Goal: Information Seeking & Learning: Learn about a topic

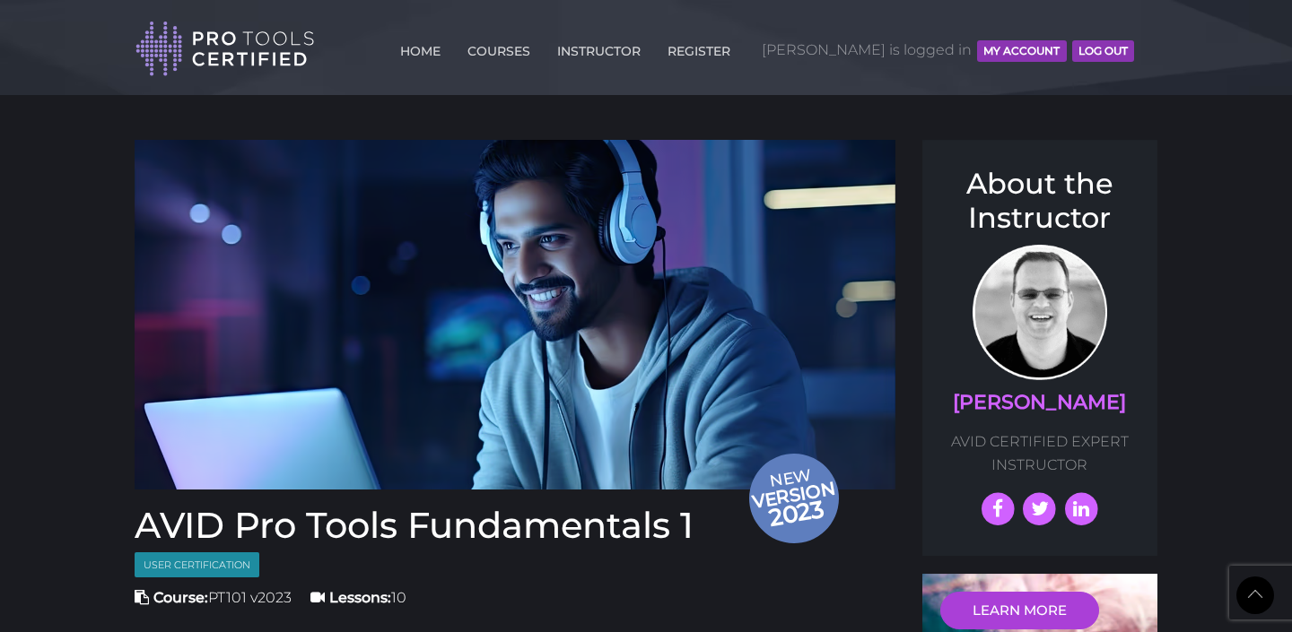
scroll to position [1658, 0]
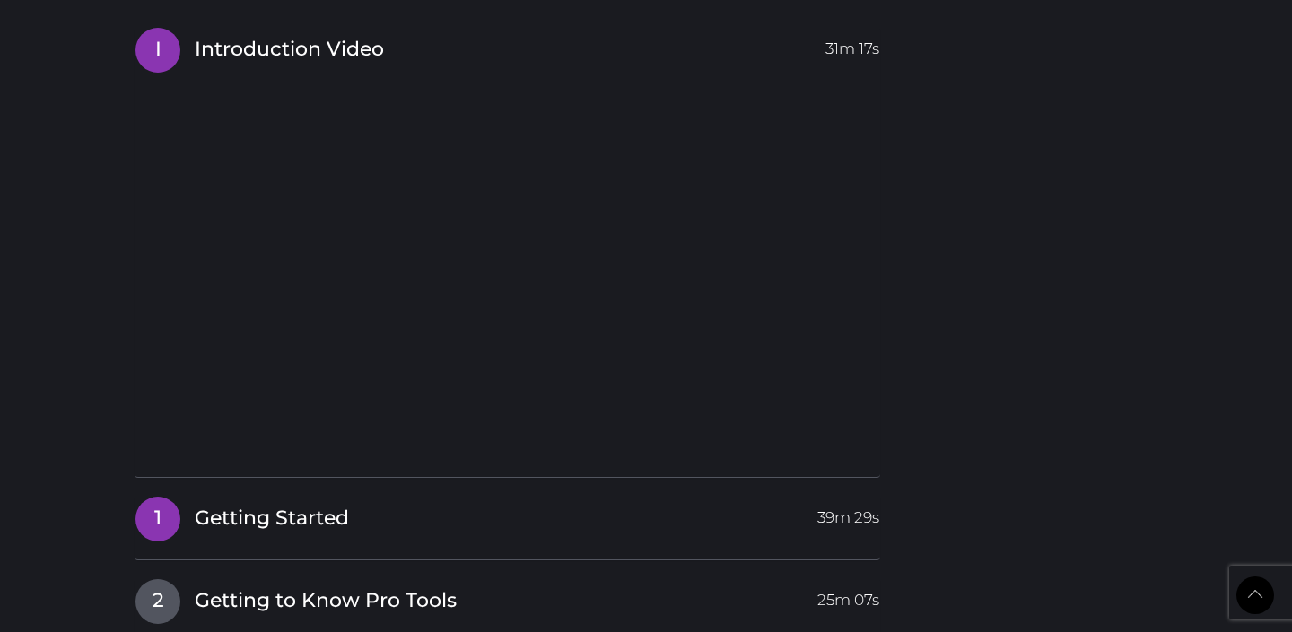
click at [524, 525] on link "1 Getting Started 39m 29s" at bounding box center [507, 515] width 745 height 38
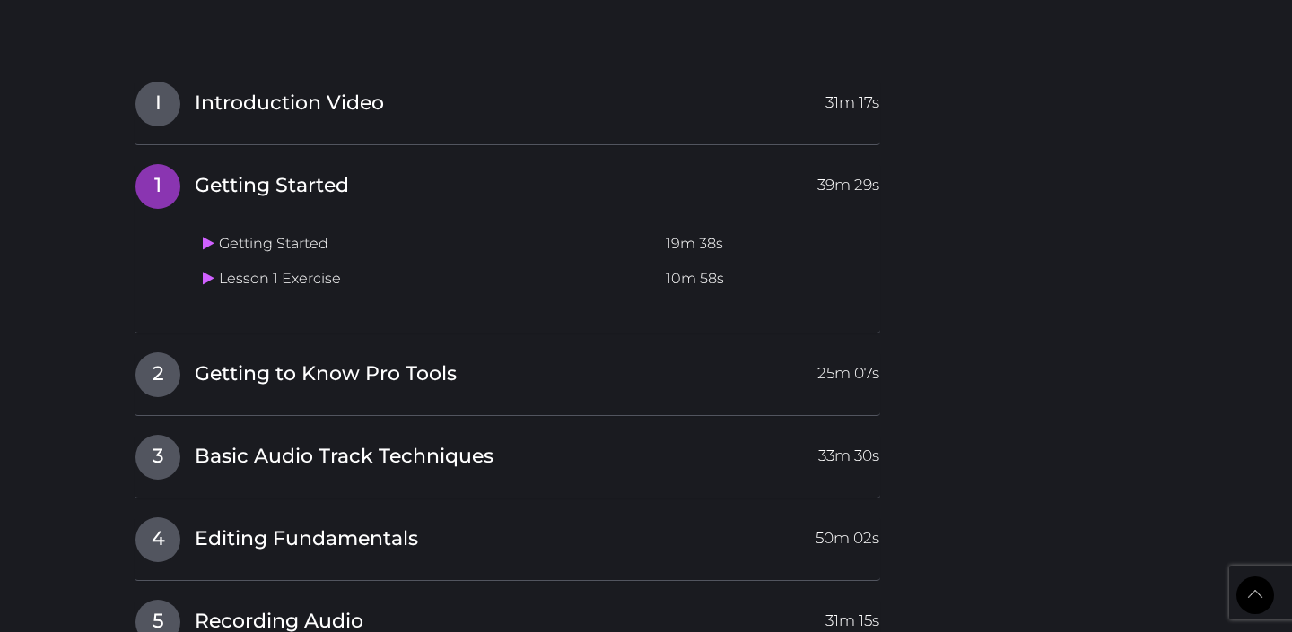
scroll to position [1591, 0]
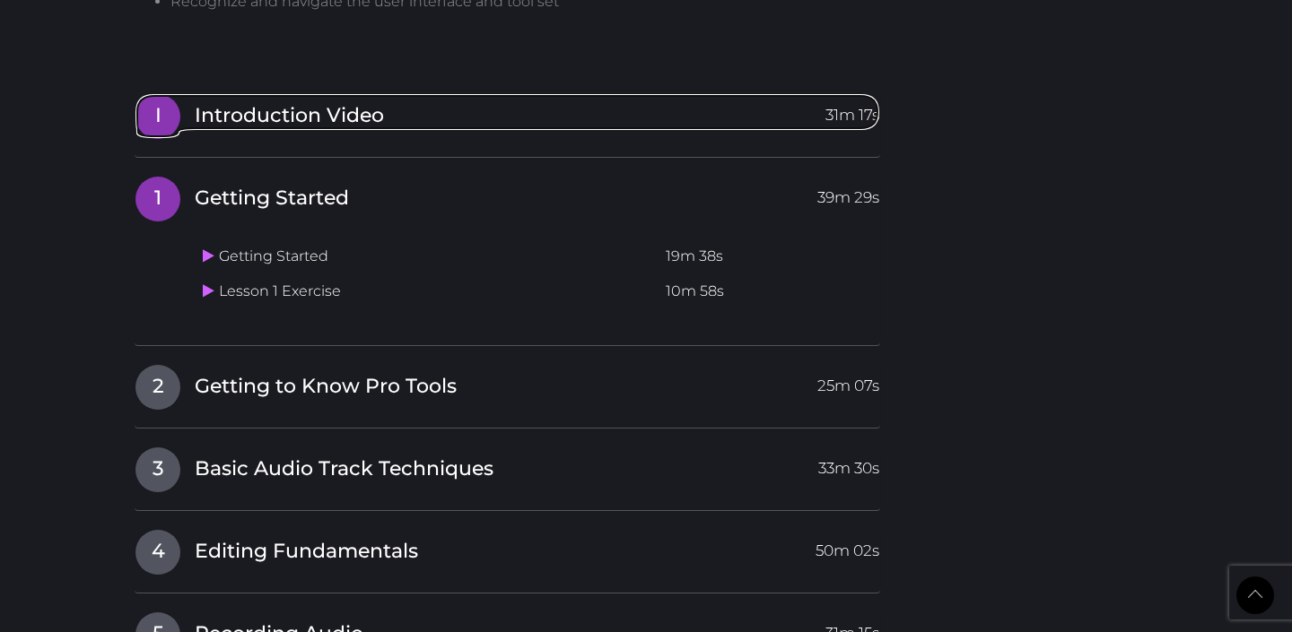
click at [515, 117] on link "I Introduction Video 31m 17s" at bounding box center [507, 112] width 745 height 38
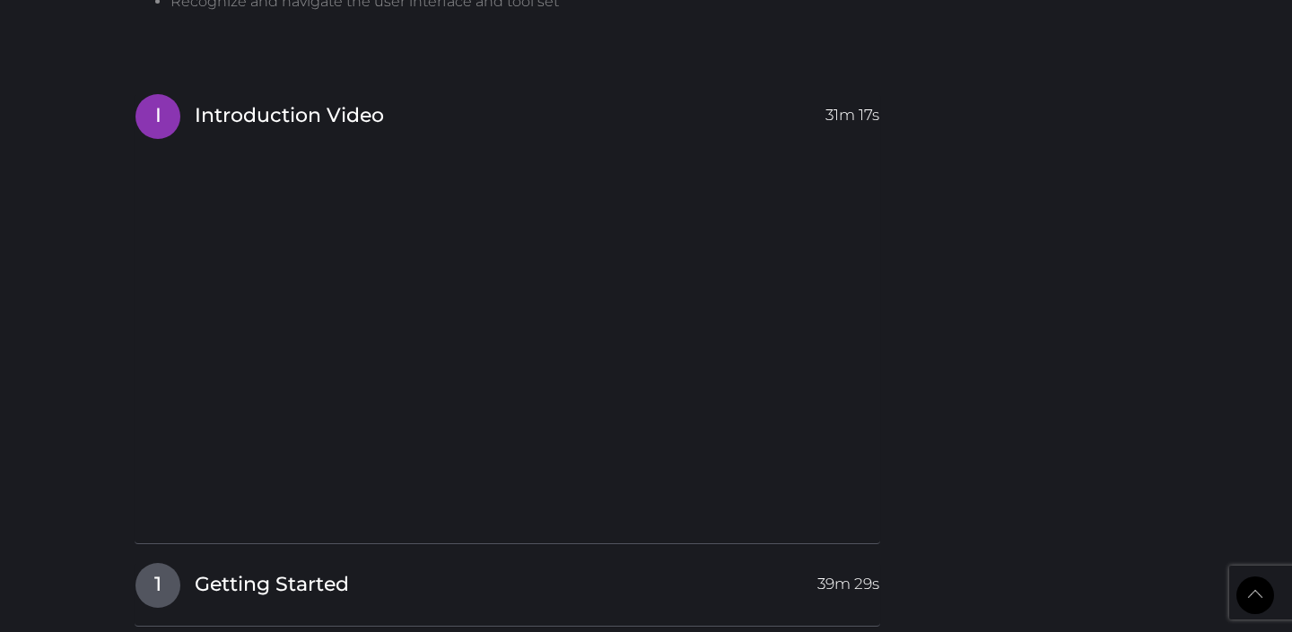
scroll to position [1653, 0]
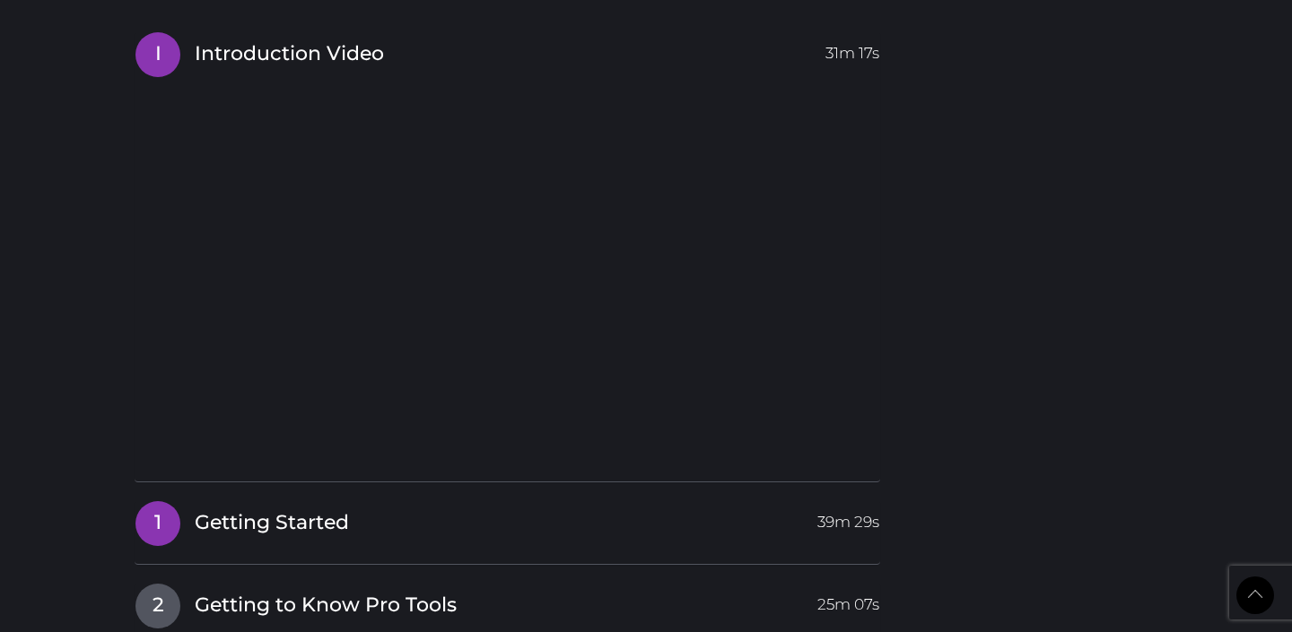
click at [423, 523] on link "1 Getting Started 39m 29s" at bounding box center [507, 520] width 745 height 38
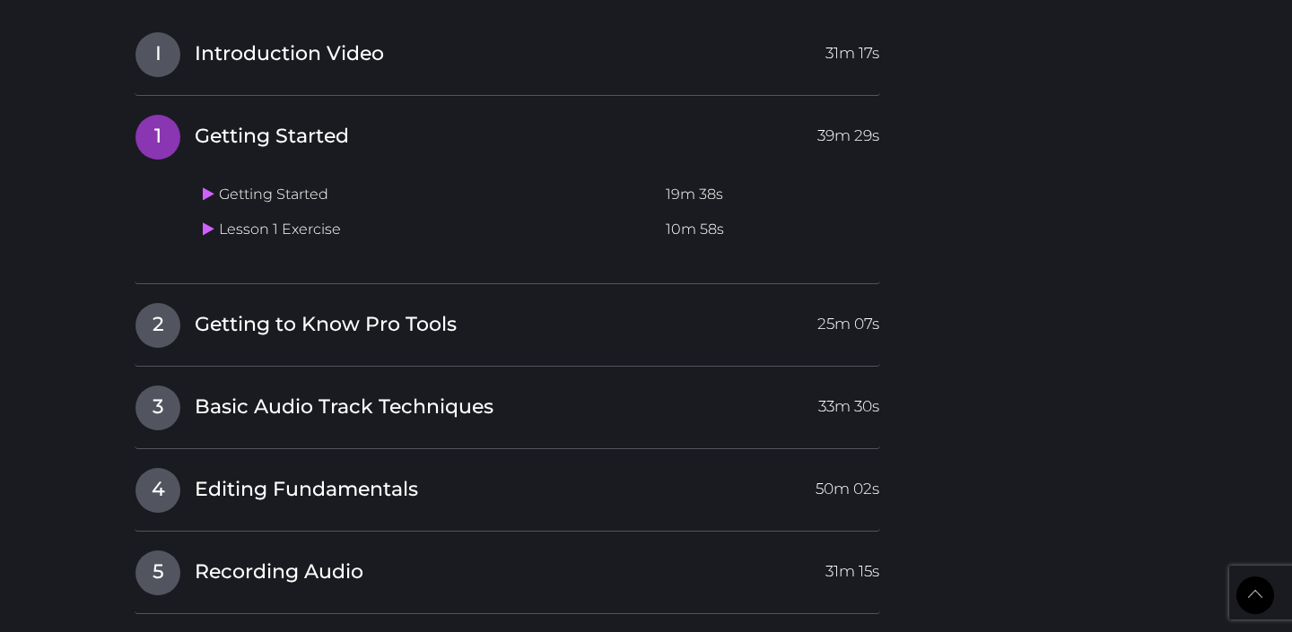
click at [292, 198] on td "Getting Started" at bounding box center [427, 195] width 463 height 35
click at [215, 191] on link at bounding box center [211, 194] width 16 height 17
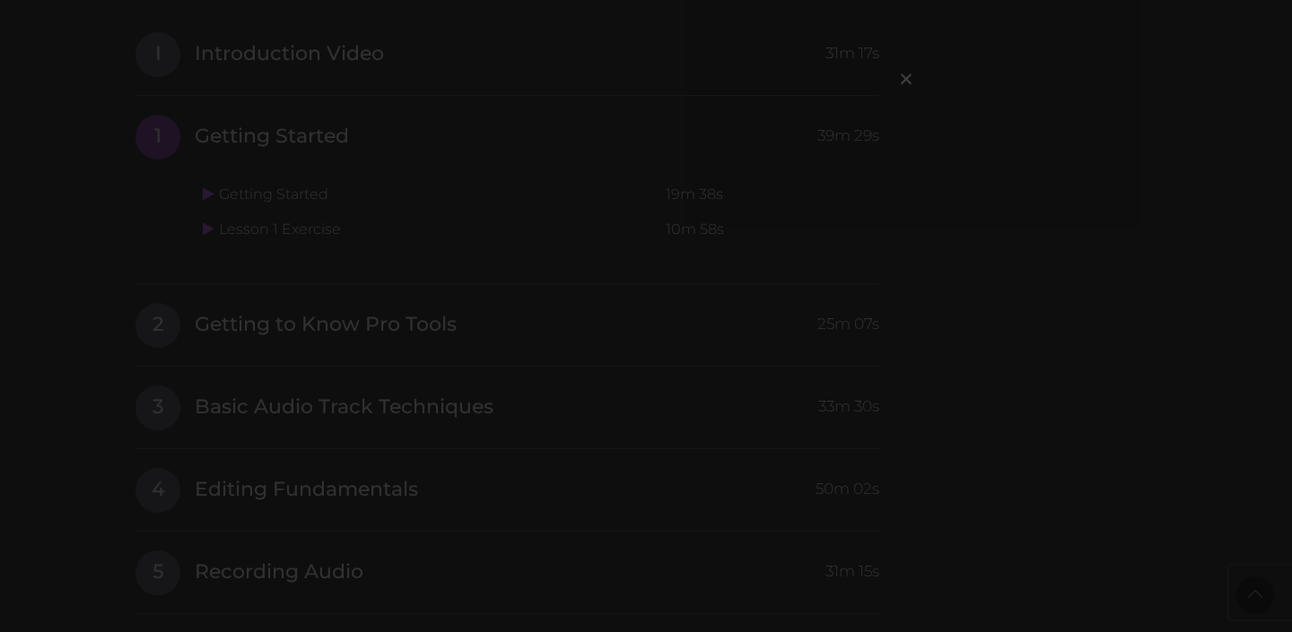
click at [945, 340] on div "×" at bounding box center [646, 316] width 1292 height 632
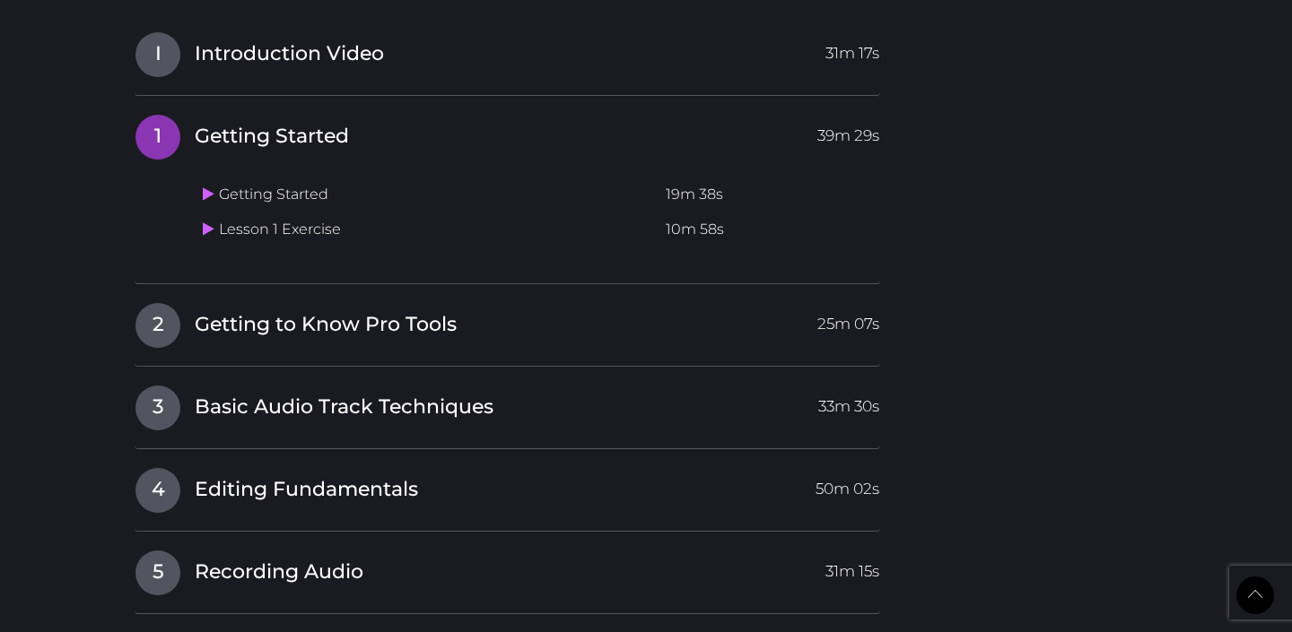
click at [269, 194] on td "Getting Started" at bounding box center [427, 195] width 463 height 35
click at [204, 197] on icon at bounding box center [209, 194] width 12 height 14
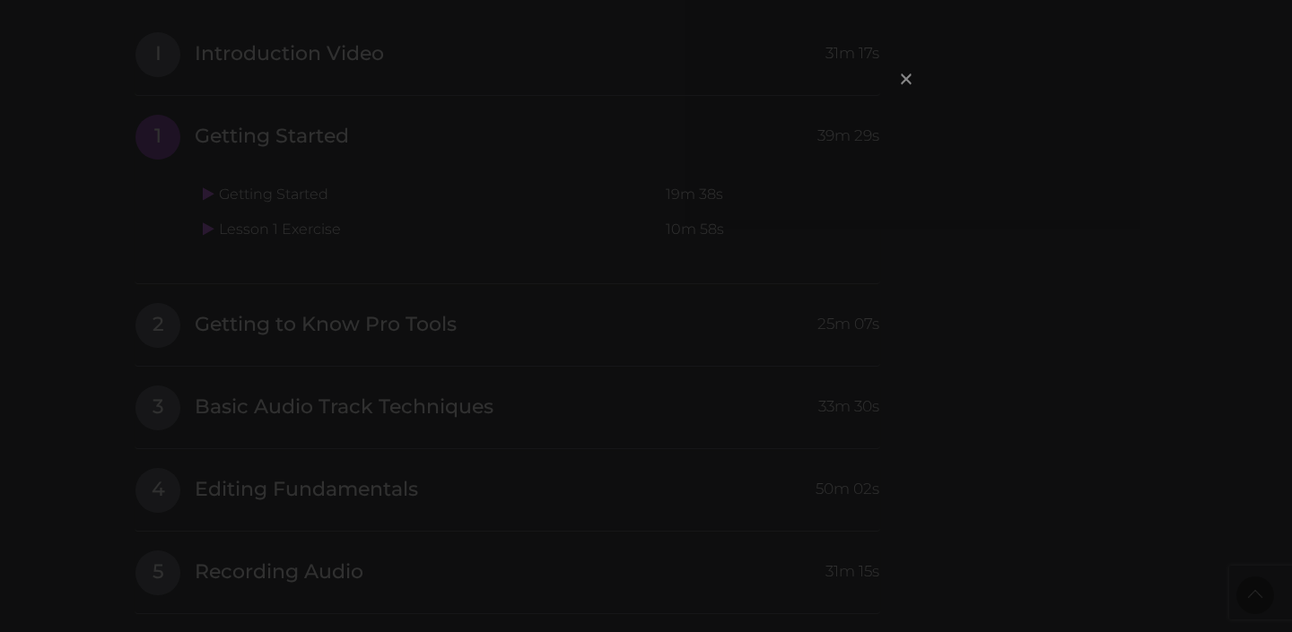
click at [902, 82] on span "×" at bounding box center [906, 78] width 18 height 39
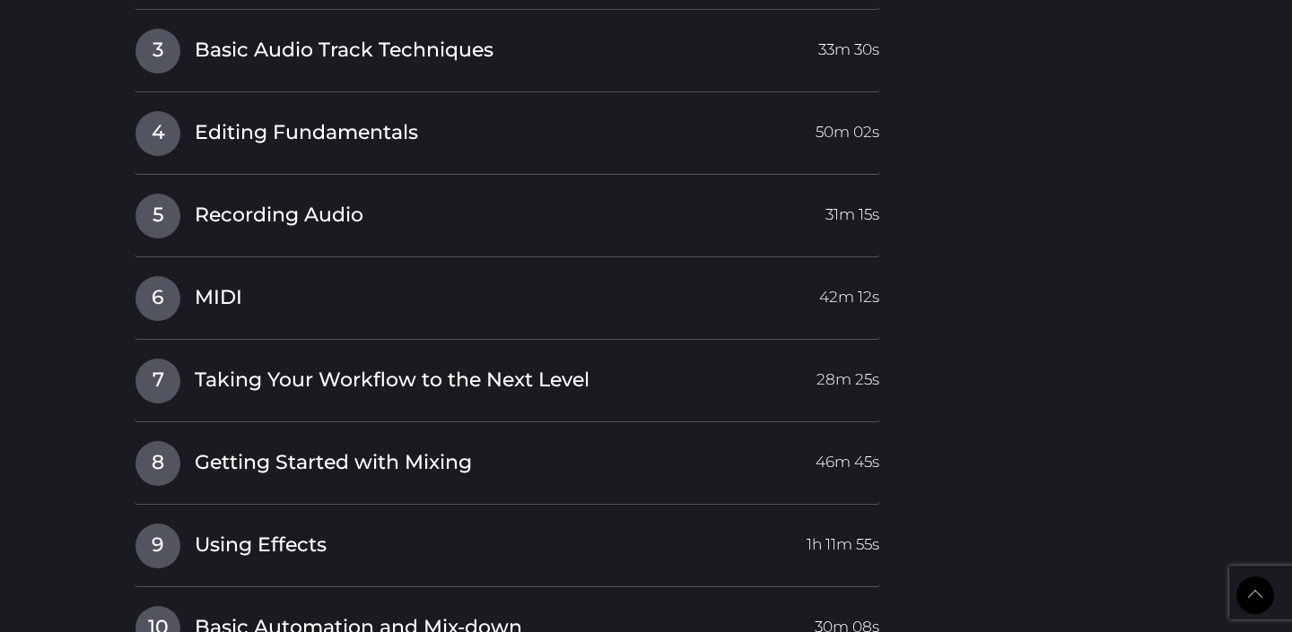
scroll to position [1372, 0]
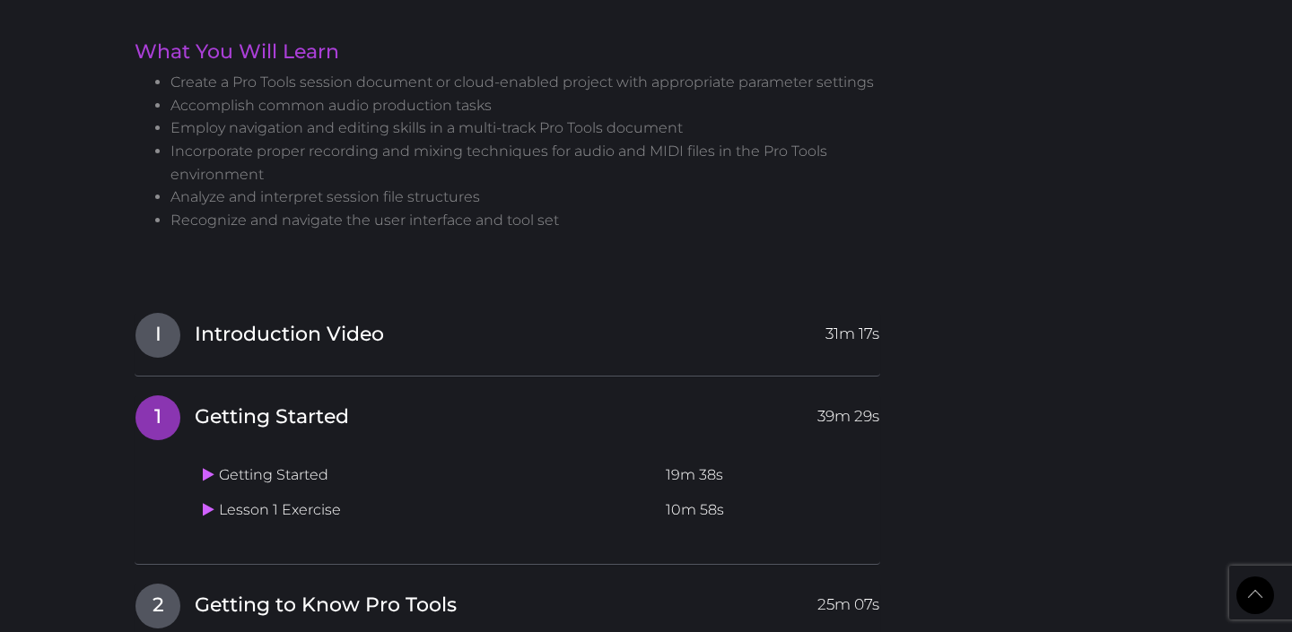
click at [291, 467] on td "Getting Started" at bounding box center [427, 475] width 463 height 35
click at [213, 475] on link at bounding box center [211, 474] width 16 height 17
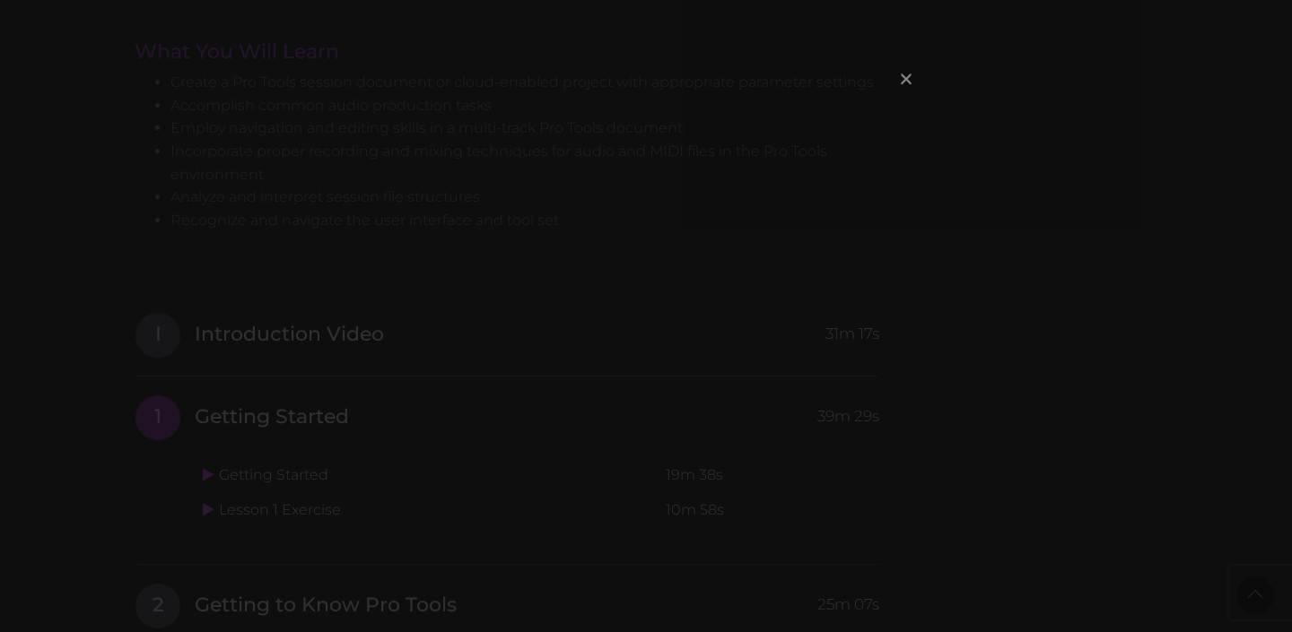
click at [904, 74] on span "×" at bounding box center [906, 78] width 18 height 39
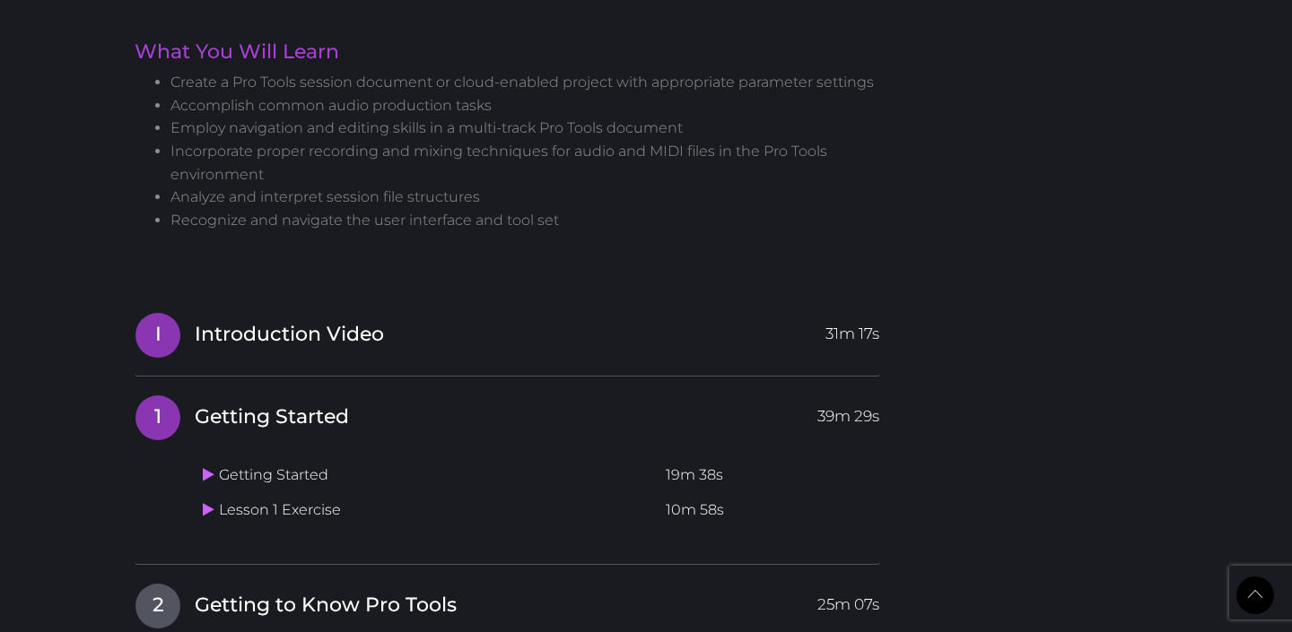
click at [390, 325] on link "I Introduction Video 31m 17s" at bounding box center [507, 331] width 745 height 38
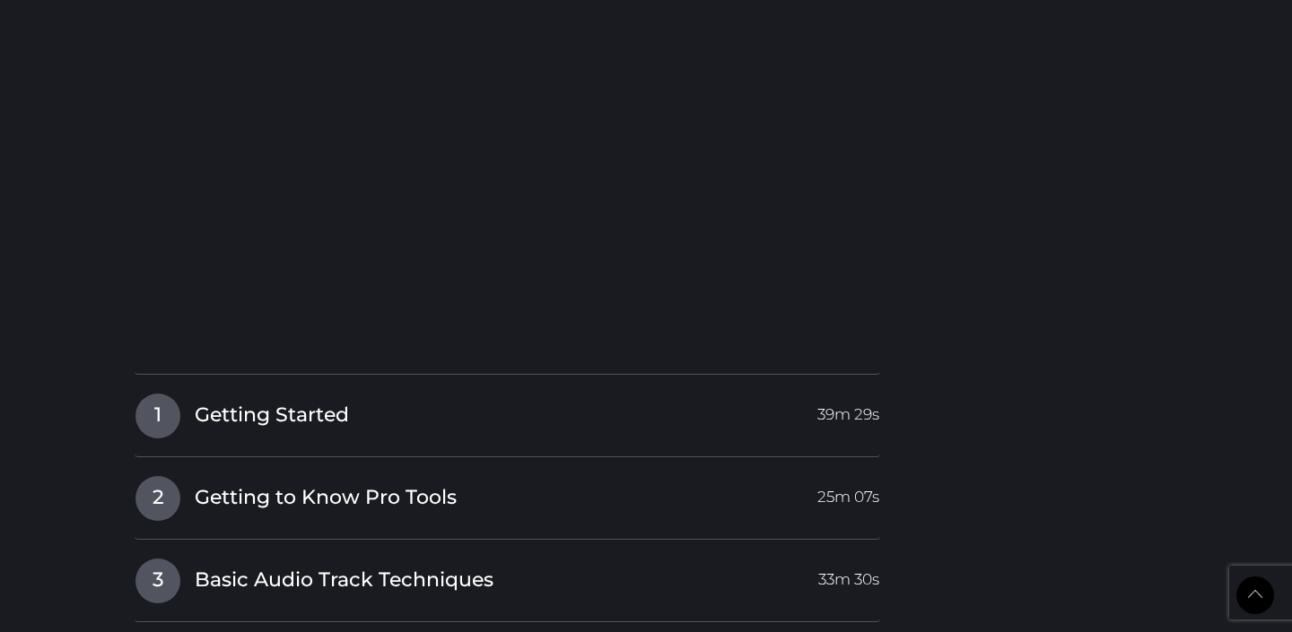
scroll to position [1762, 0]
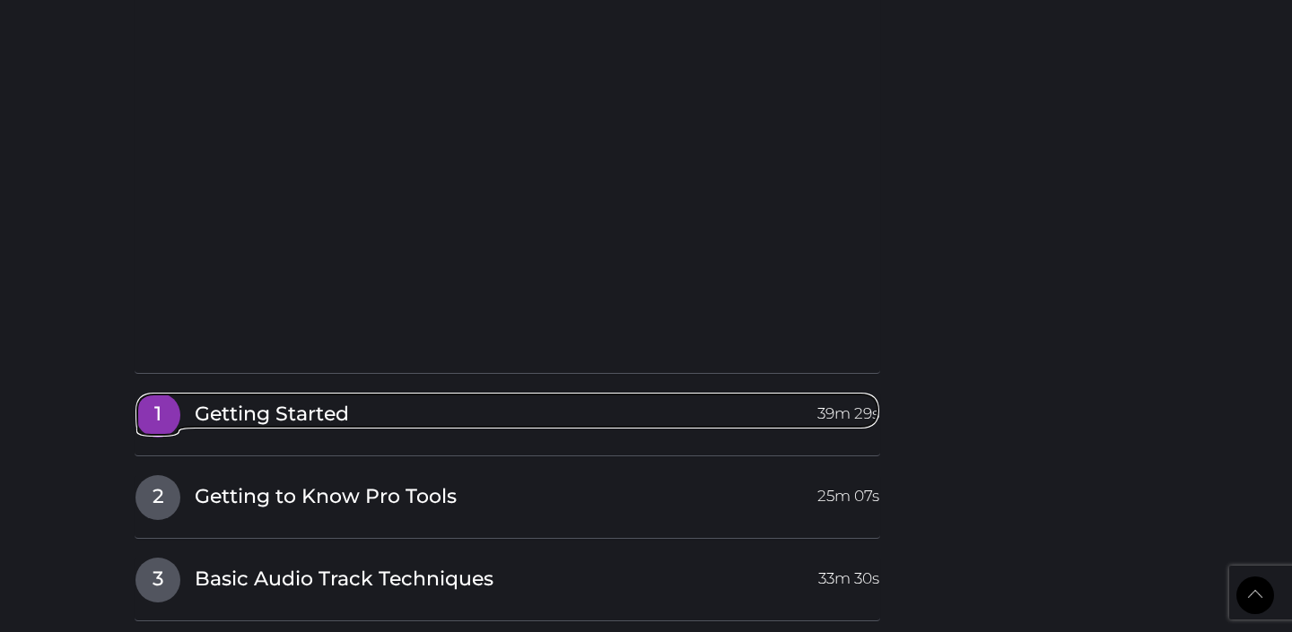
click at [615, 411] on link "1 Getting Started 39m 29s" at bounding box center [507, 411] width 745 height 38
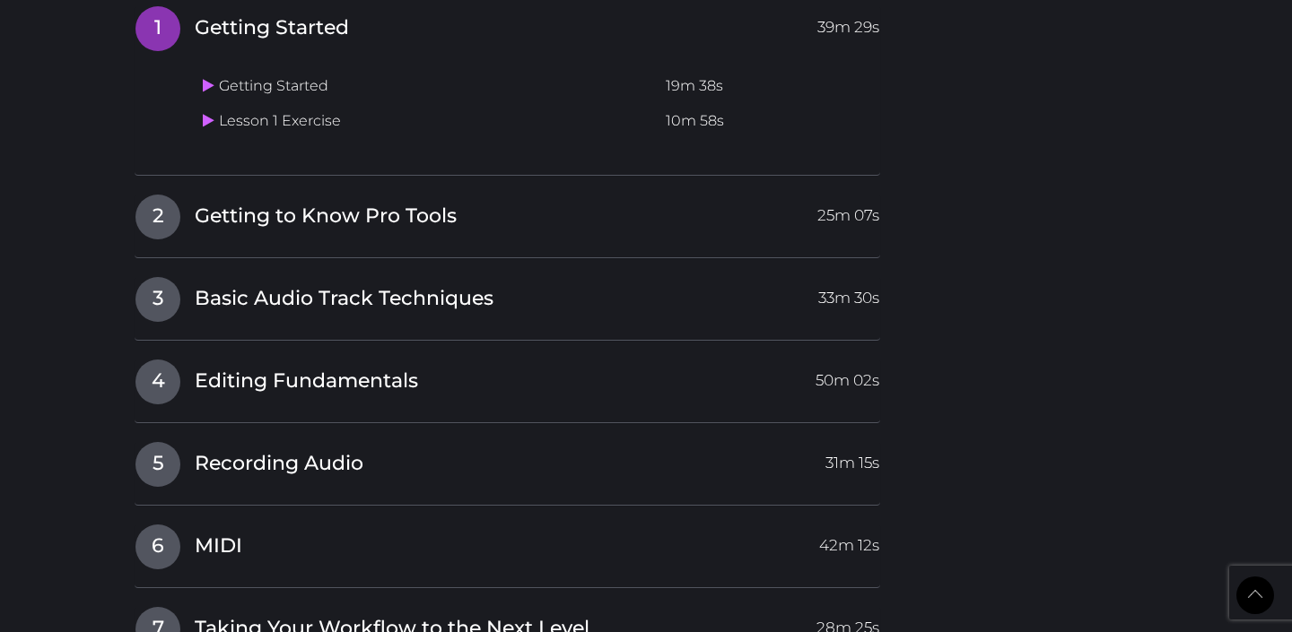
click at [416, 62] on div "Getting Started 19m 38s Lesson 1 Exercise 10m 58s" at bounding box center [538, 100] width 684 height 113
click at [389, 109] on td "Lesson 1 Exercise" at bounding box center [427, 121] width 463 height 35
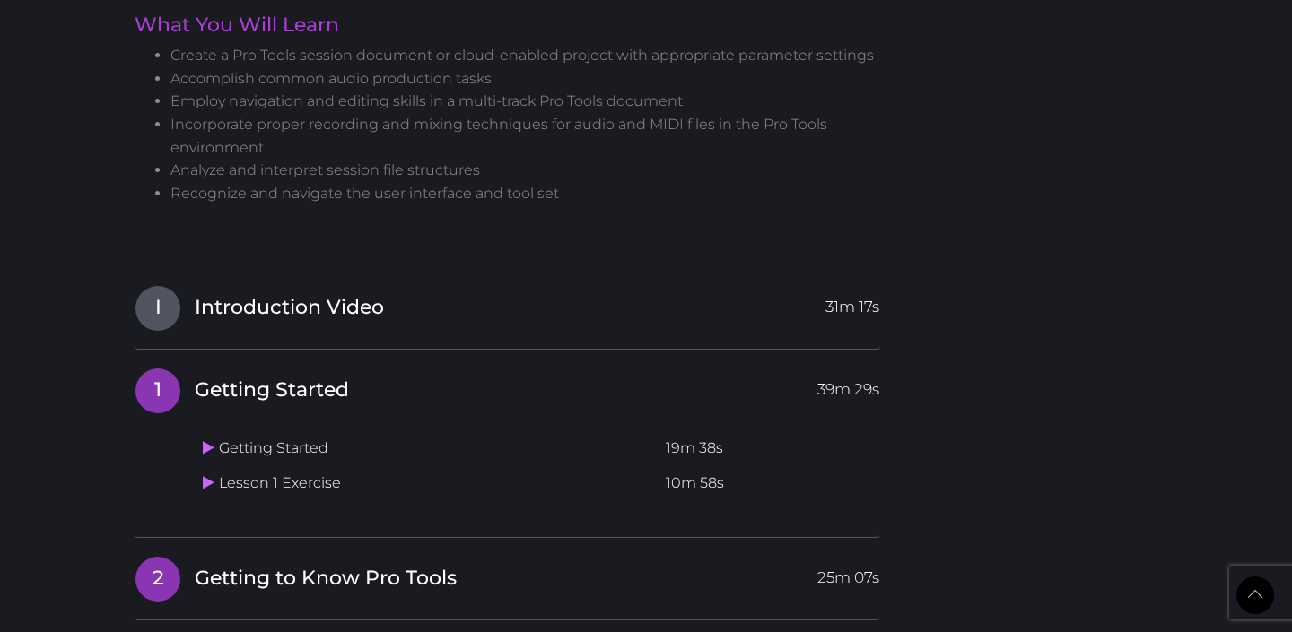
scroll to position [1231, 0]
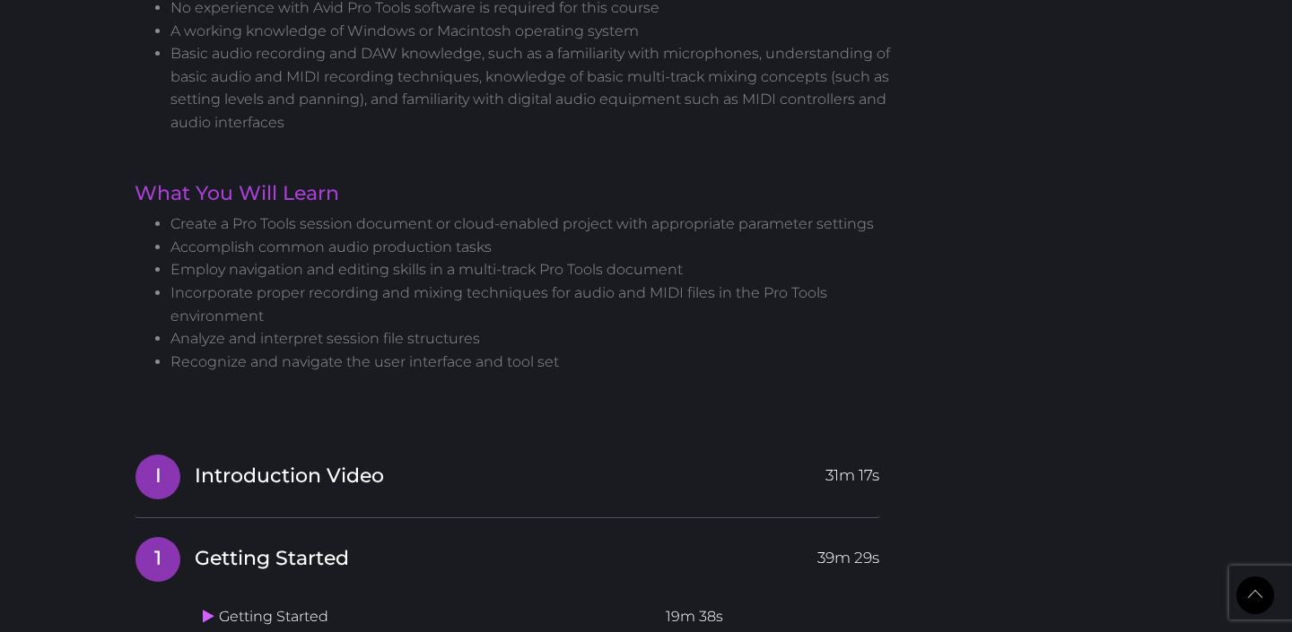
click at [537, 466] on link "I Introduction Video 31m 17s" at bounding box center [507, 473] width 745 height 38
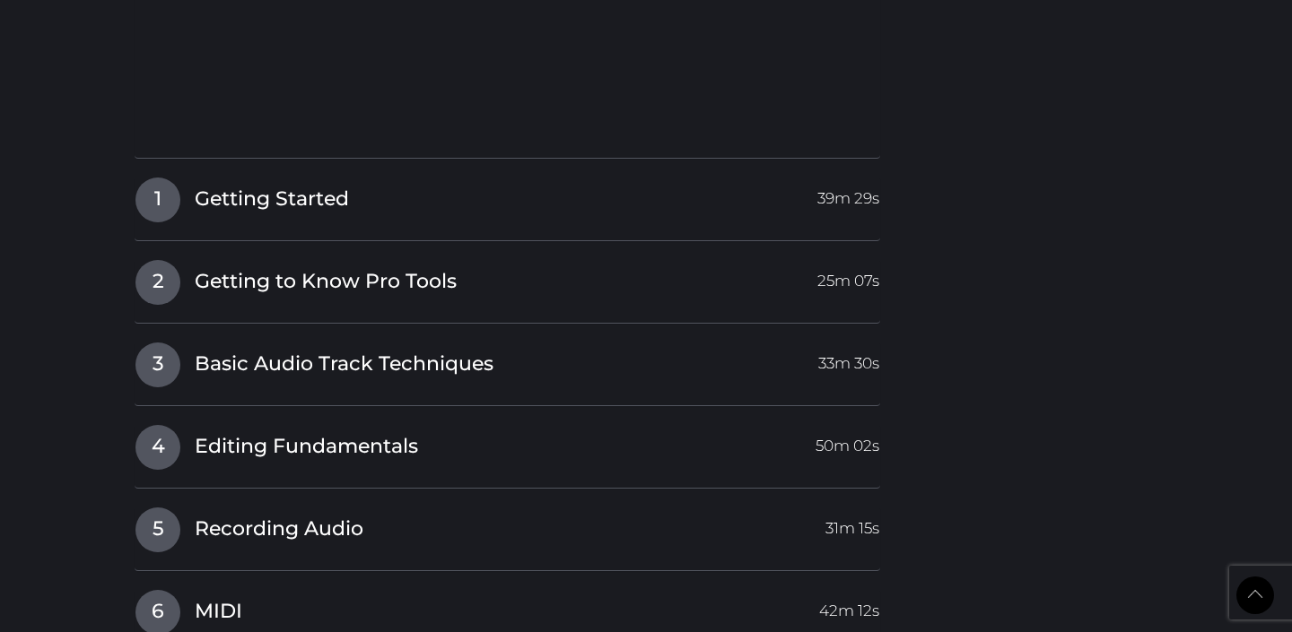
scroll to position [1983, 0]
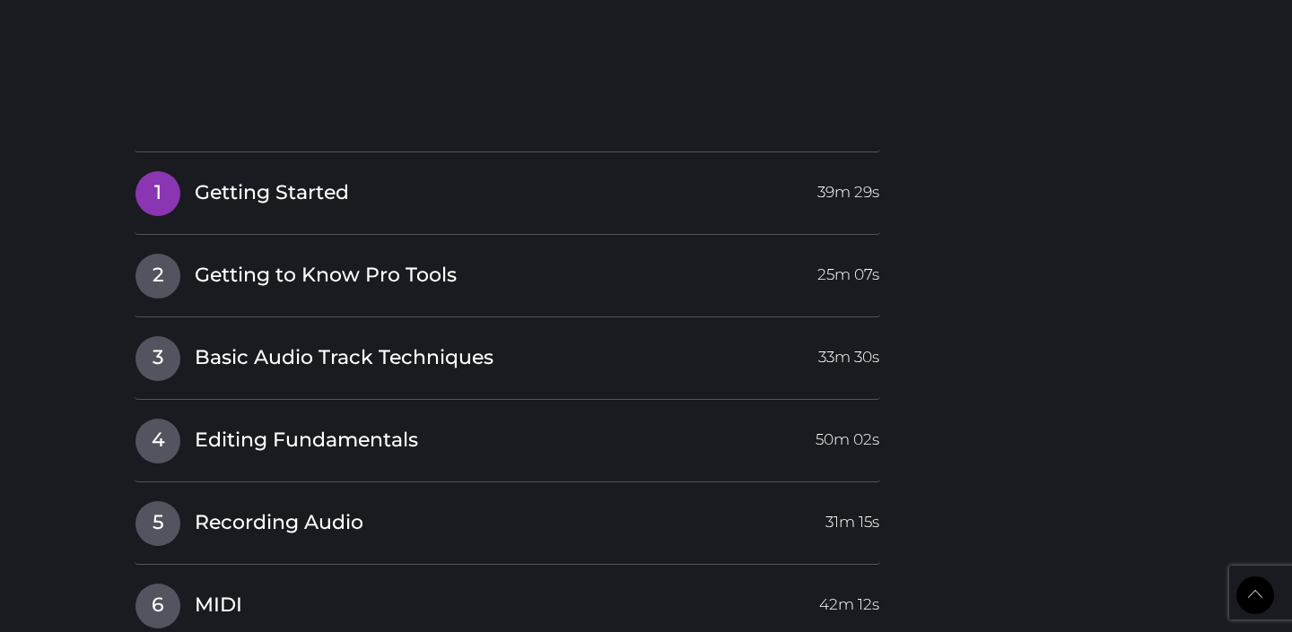
click at [398, 200] on link "1 Getting Started 39m 29s" at bounding box center [507, 189] width 745 height 38
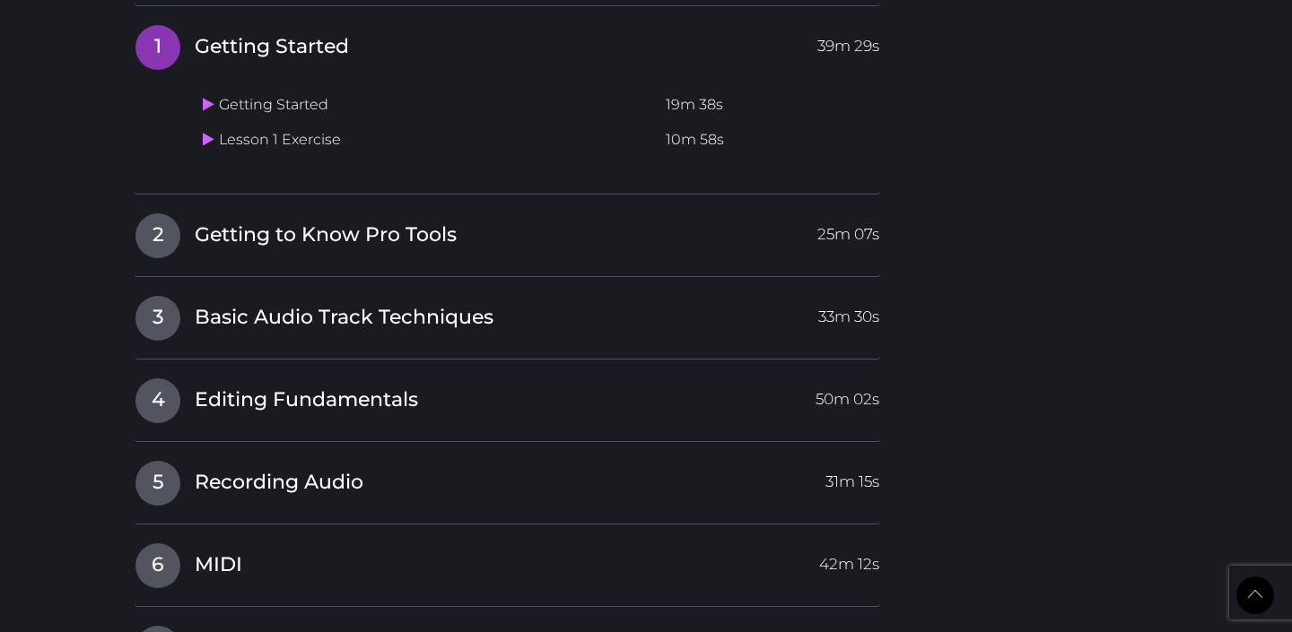
scroll to position [1734, 0]
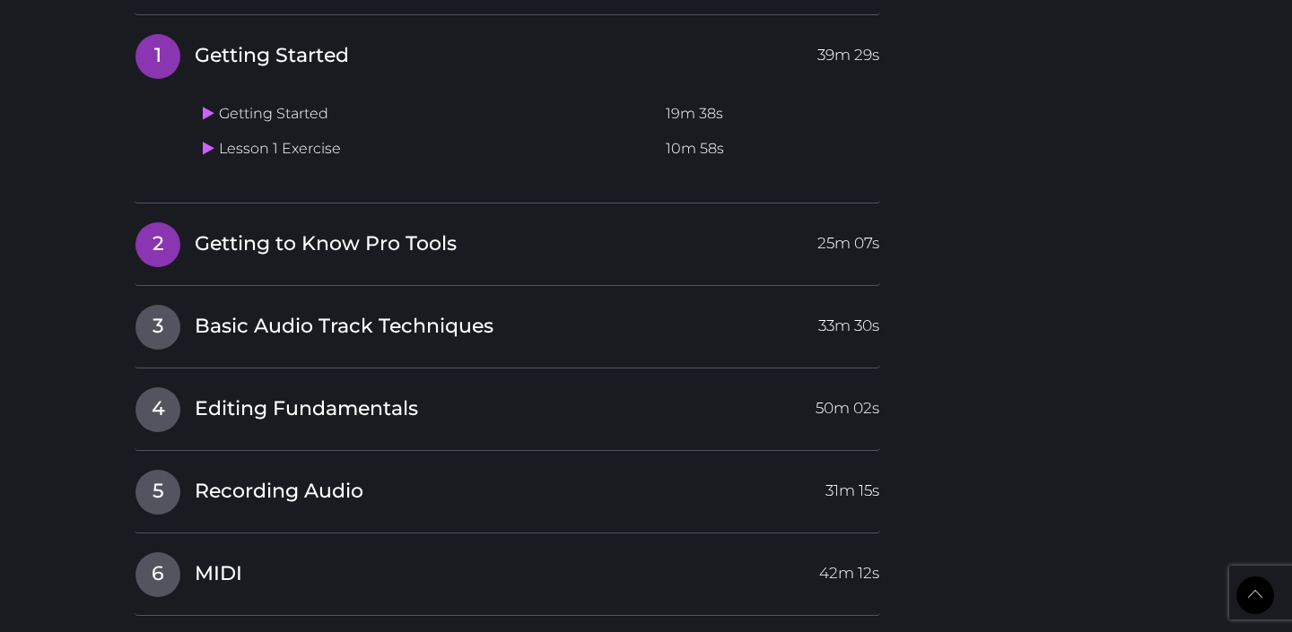
click at [277, 239] on span "Getting to Know Pro Tools" at bounding box center [326, 245] width 262 height 28
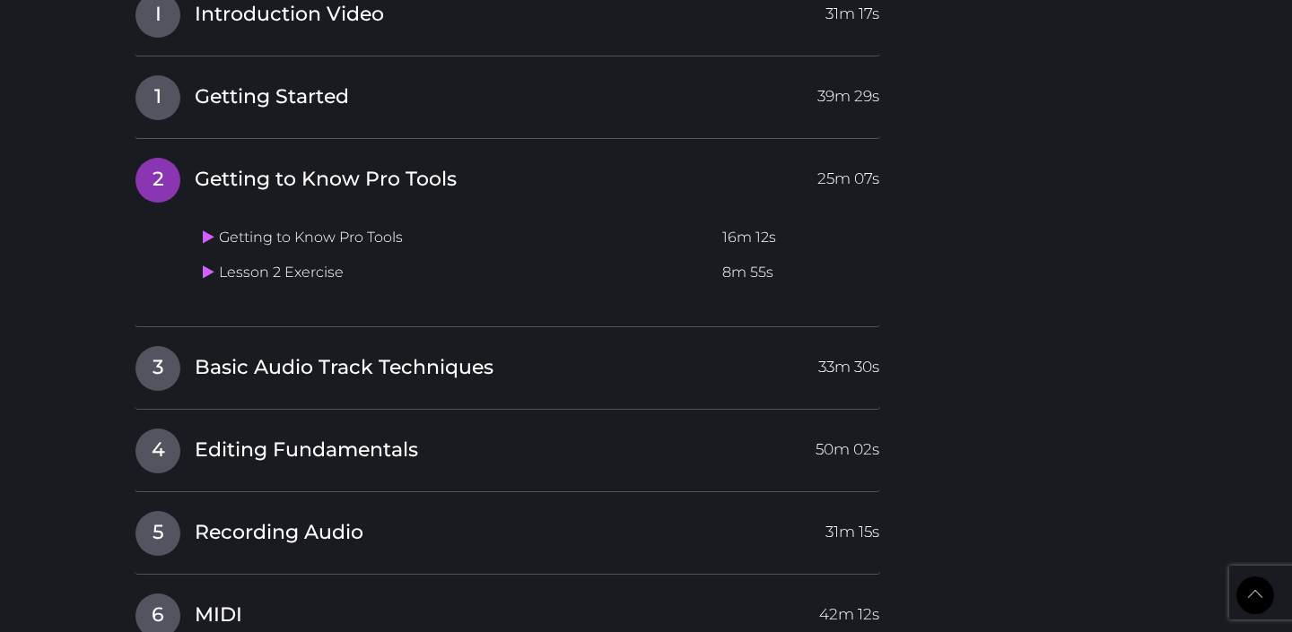
scroll to position [1692, 0]
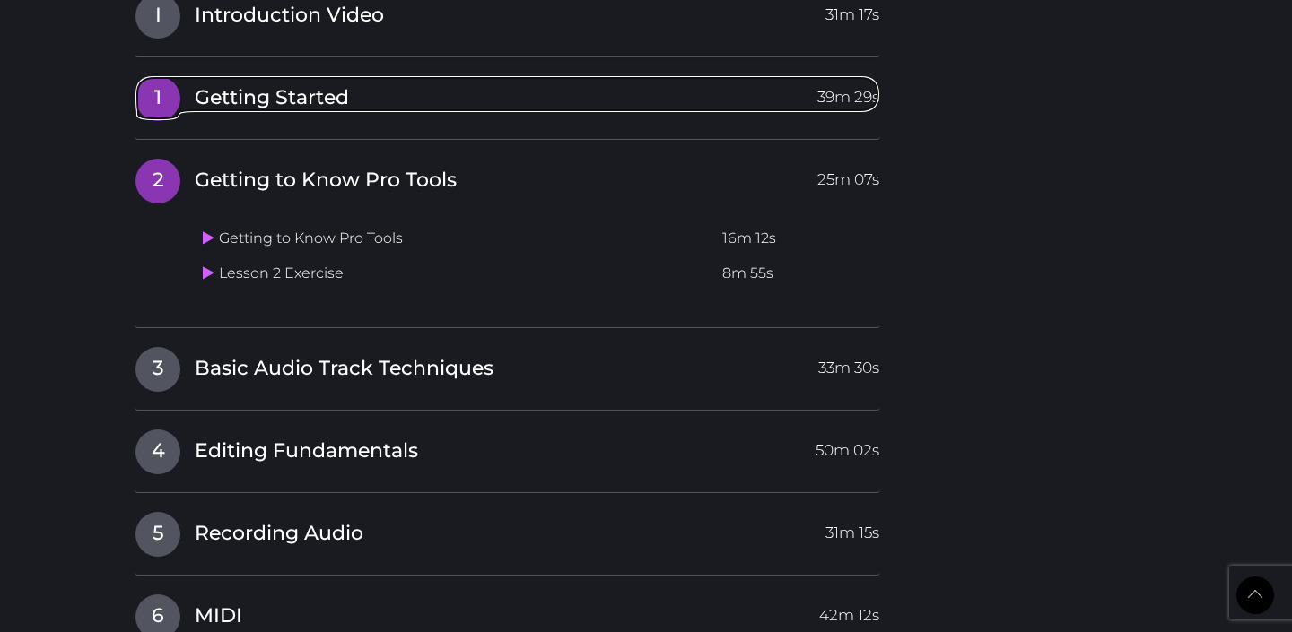
click at [302, 107] on span "Getting Started" at bounding box center [272, 98] width 154 height 28
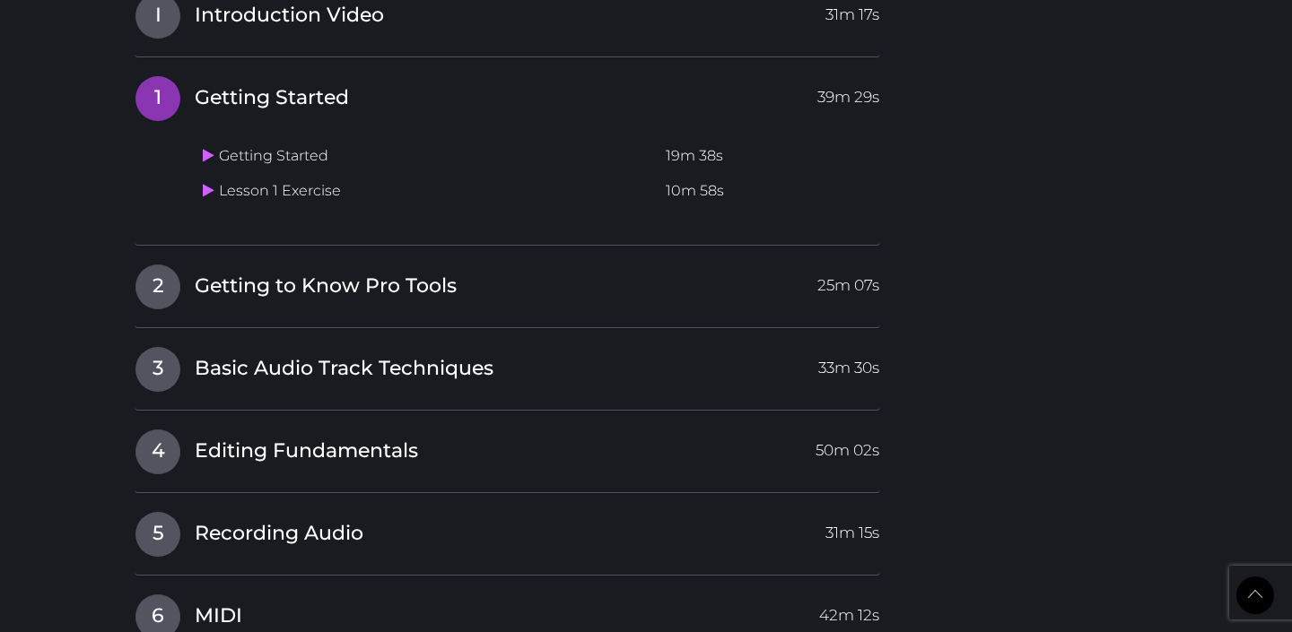
click at [299, 192] on td "Lesson 1 Exercise" at bounding box center [427, 191] width 463 height 35
click at [210, 190] on icon at bounding box center [209, 190] width 12 height 14
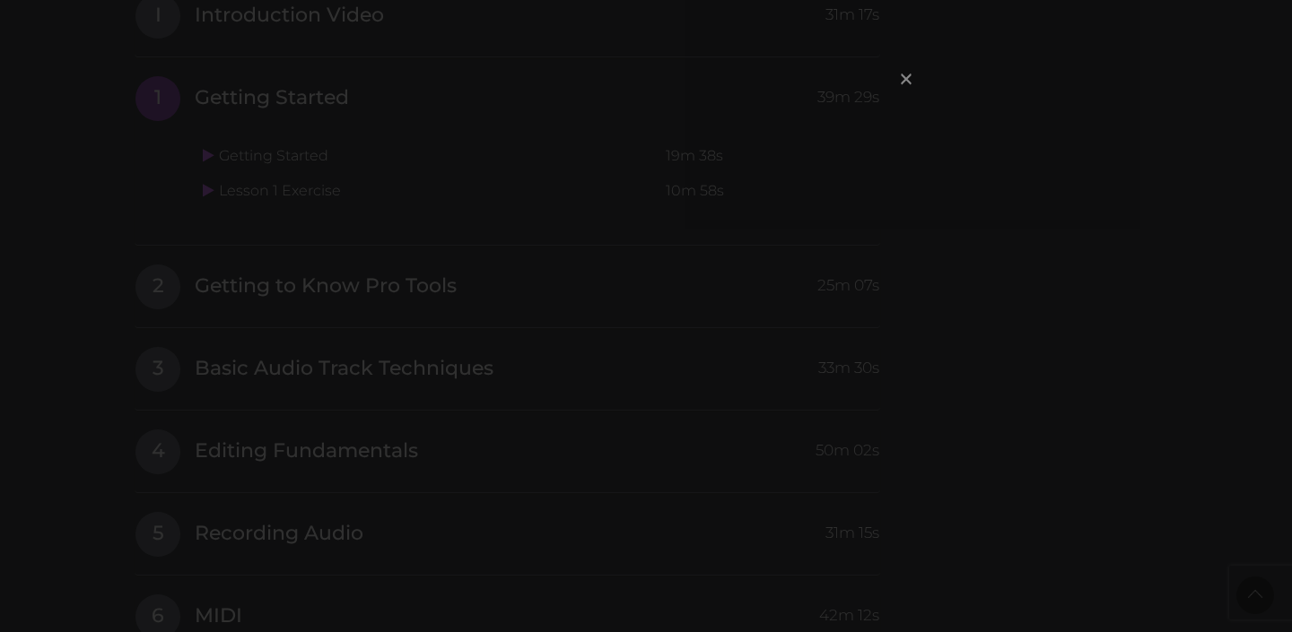
click at [908, 75] on span "×" at bounding box center [906, 78] width 18 height 39
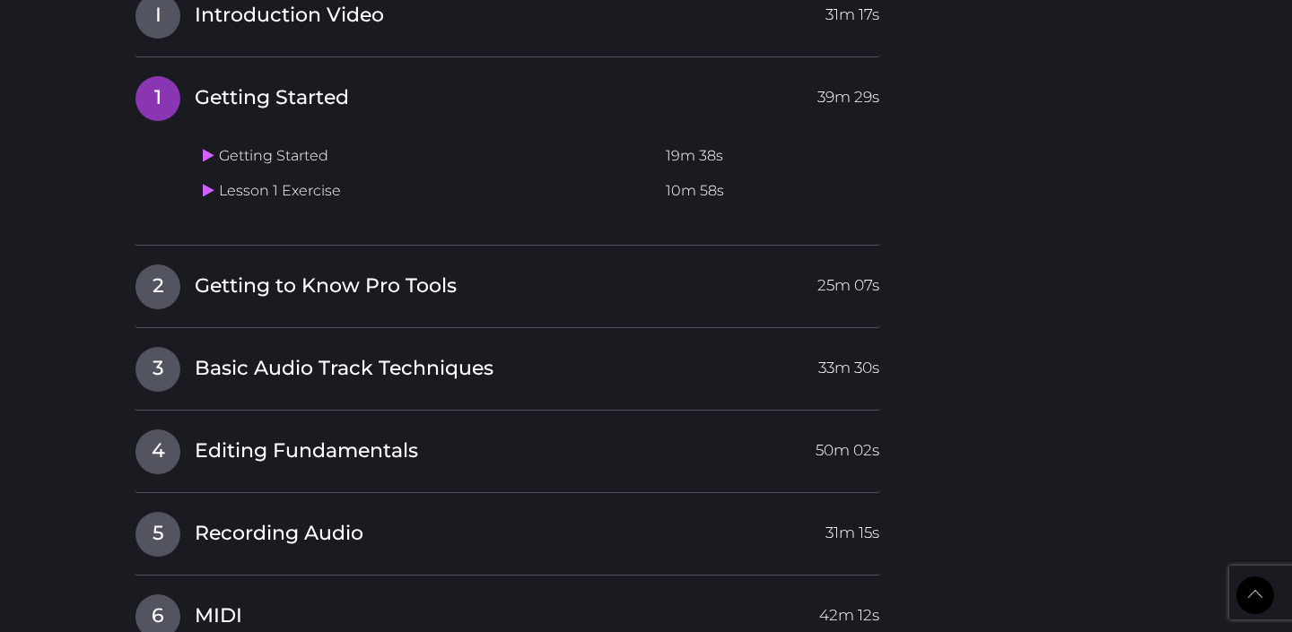
click at [204, 201] on td "Lesson 1 Exercise" at bounding box center [427, 191] width 463 height 35
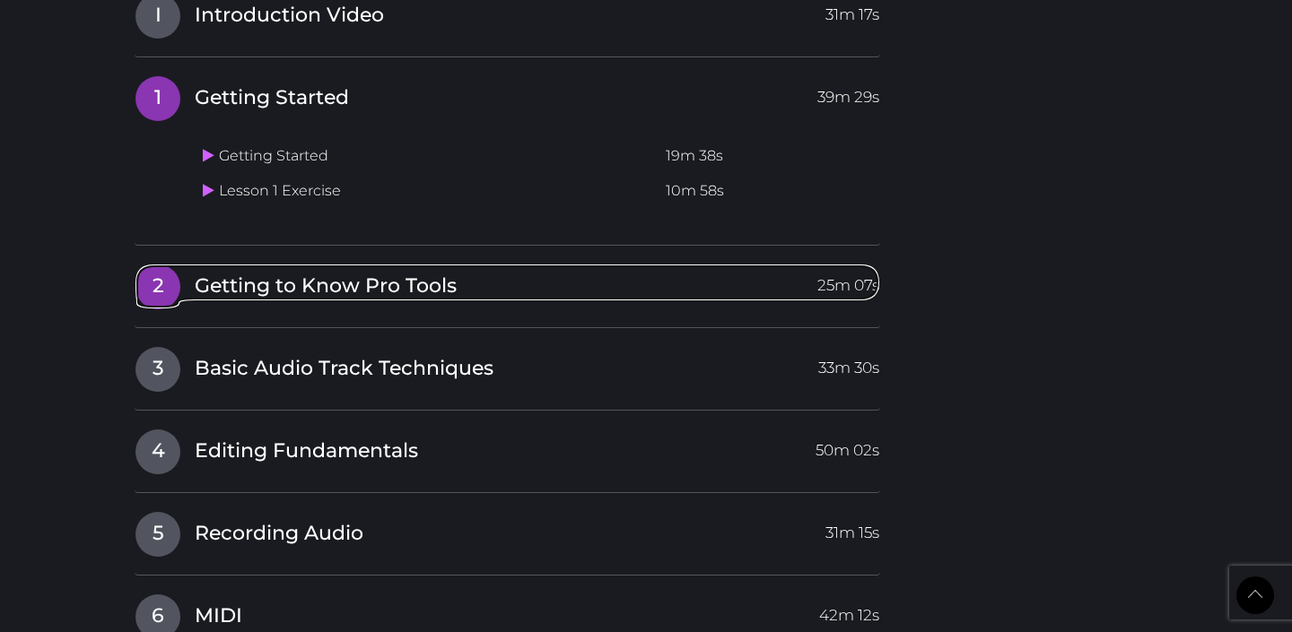
click at [167, 272] on span "2" at bounding box center [157, 287] width 45 height 45
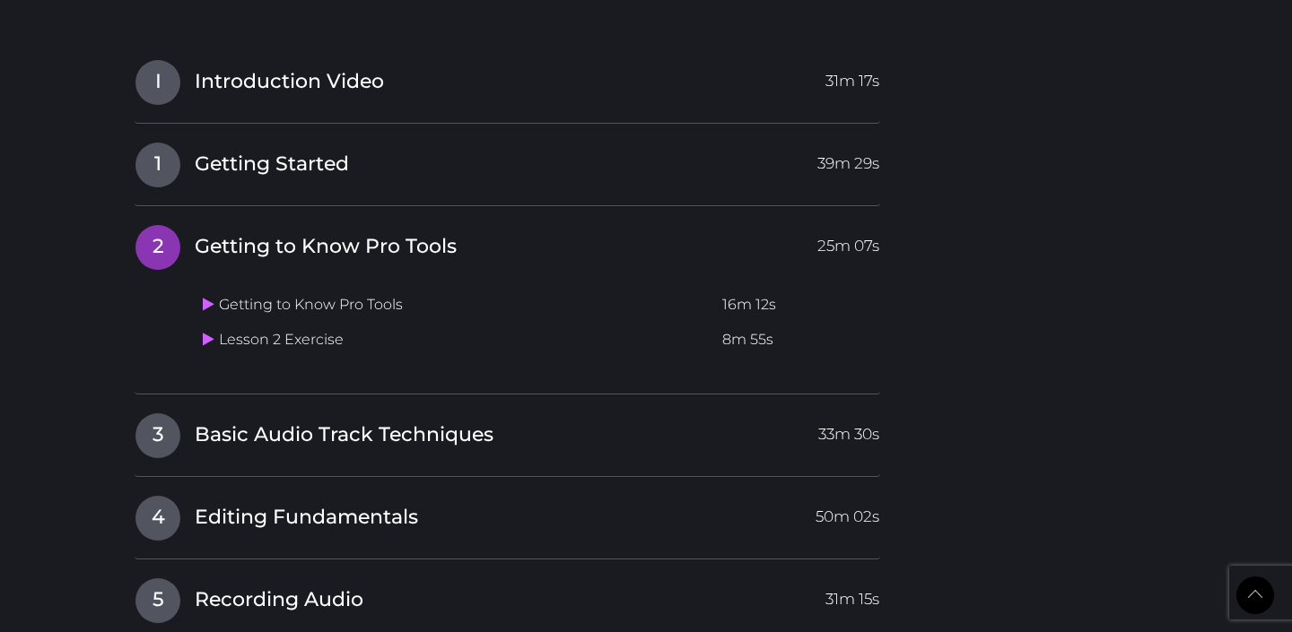
scroll to position [1789, 0]
